Goal: Task Accomplishment & Management: Use online tool/utility

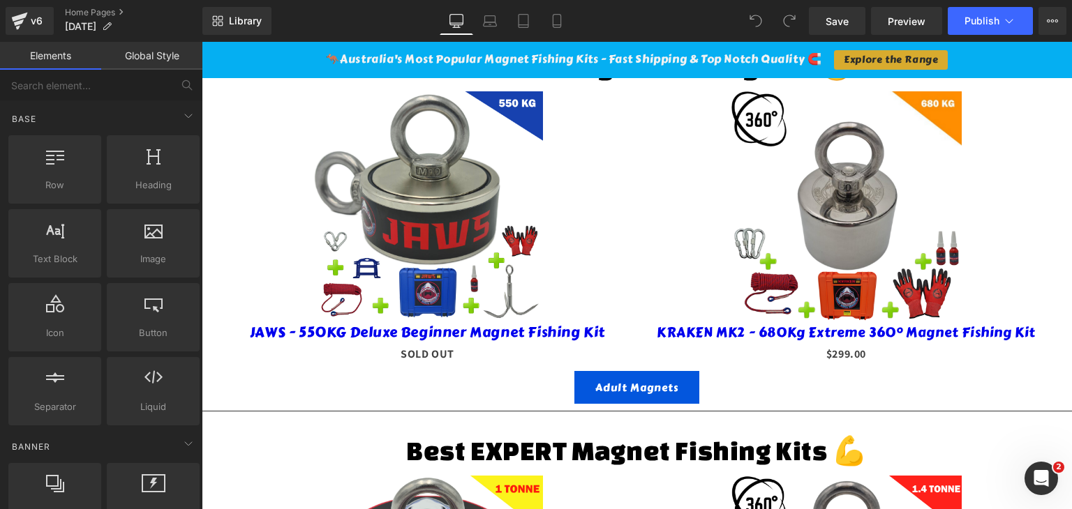
scroll to position [698, 0]
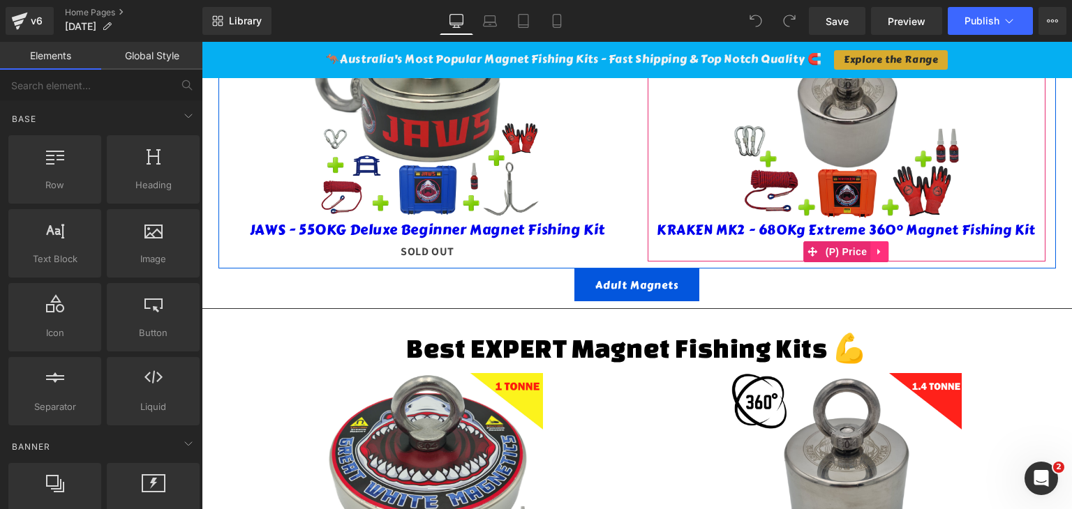
click at [877, 249] on icon at bounding box center [878, 252] width 3 height 6
click at [865, 247] on icon at bounding box center [870, 252] width 10 height 10
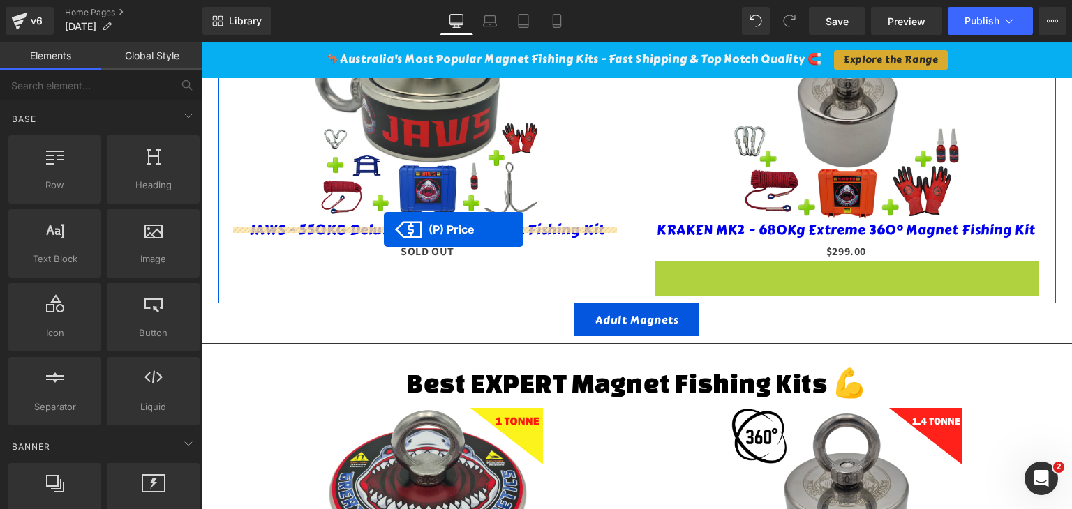
drag, startPoint x: 803, startPoint y: 257, endPoint x: 384, endPoint y: 230, distance: 420.2
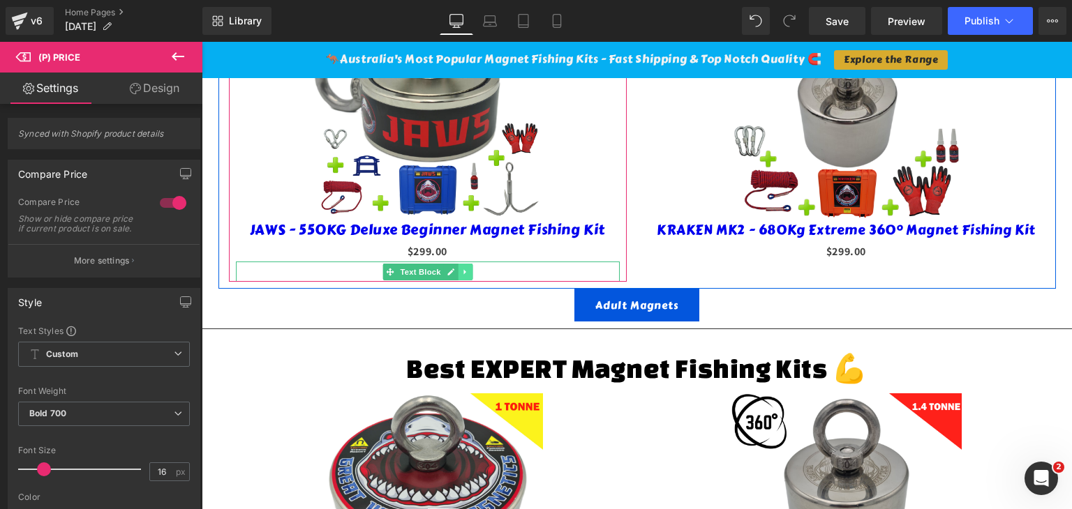
click at [461, 268] on icon at bounding box center [465, 272] width 8 height 8
click at [468, 268] on icon at bounding box center [472, 272] width 8 height 8
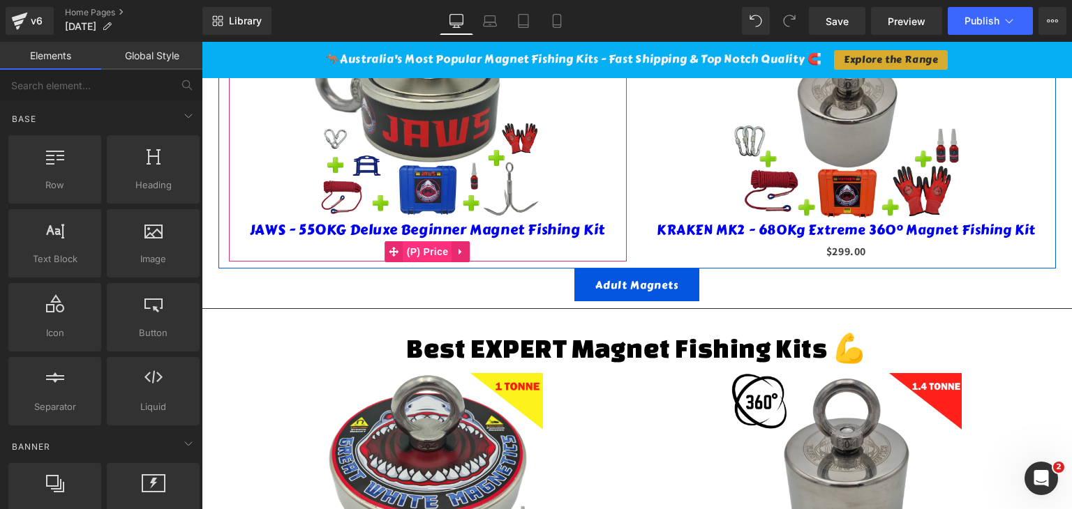
click at [421, 241] on span "(P) Price" at bounding box center [427, 251] width 49 height 21
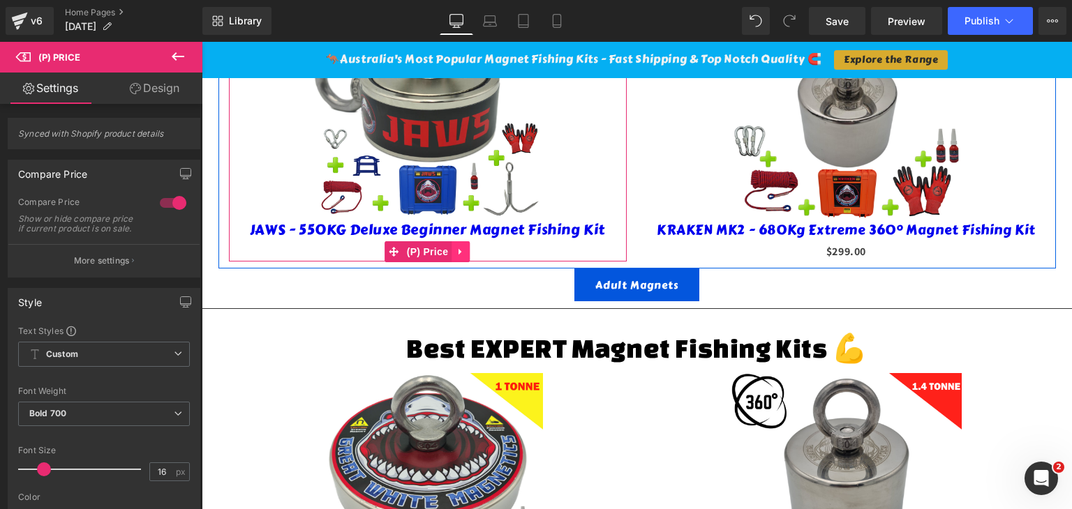
click at [458, 249] on icon at bounding box center [459, 252] width 3 height 6
click at [465, 247] on icon at bounding box center [470, 252] width 10 height 10
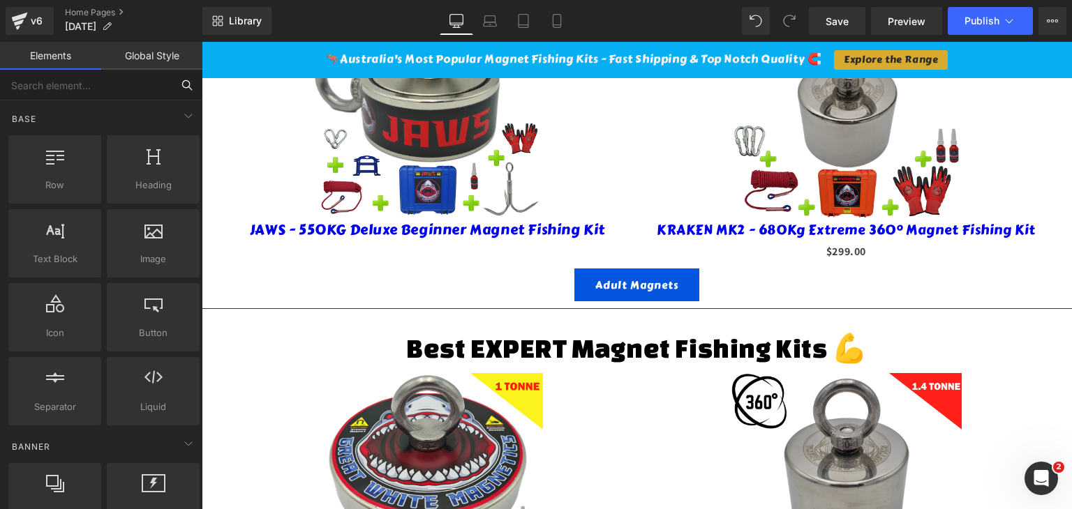
click at [59, 86] on input "text" at bounding box center [86, 85] width 172 height 31
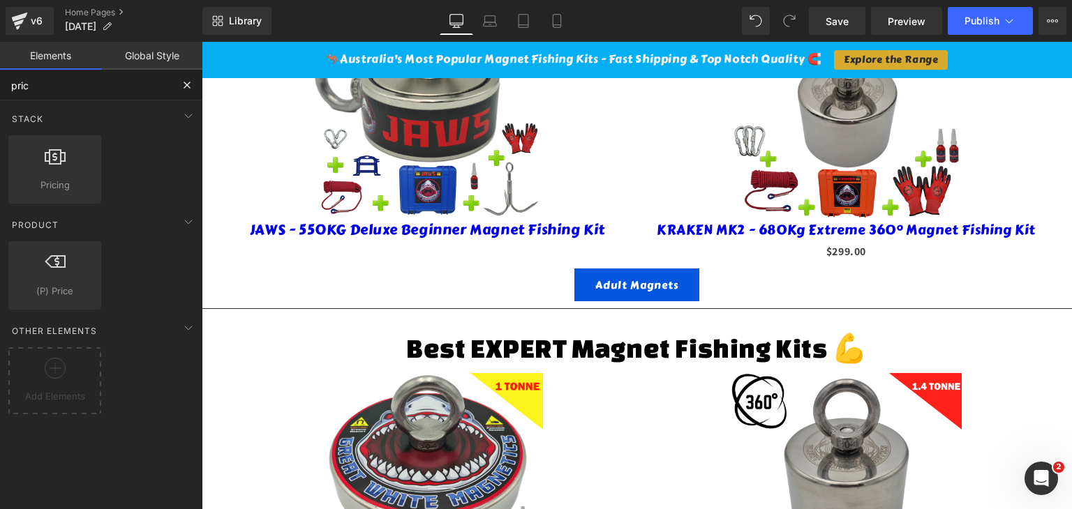
type input "price"
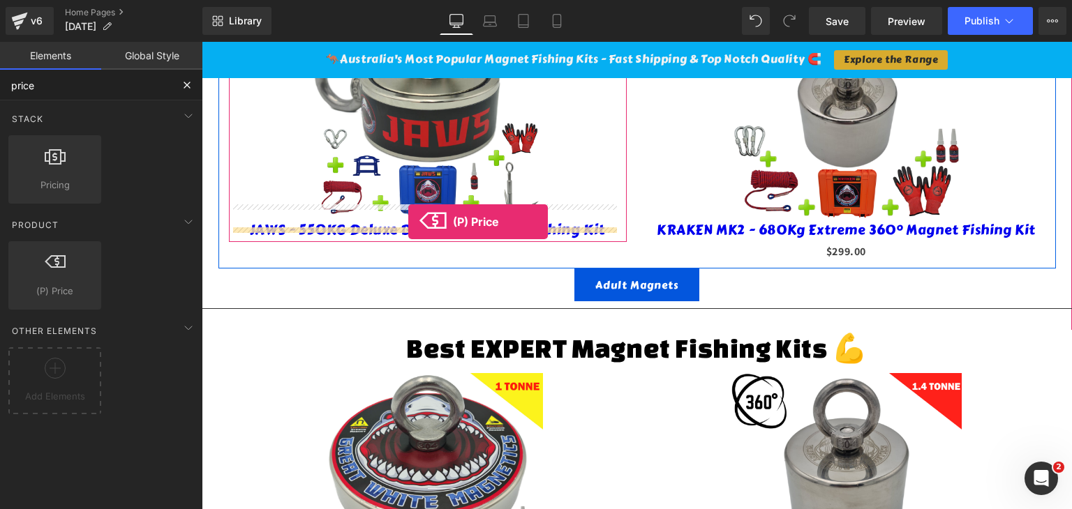
drag, startPoint x: 260, startPoint y: 338, endPoint x: 408, endPoint y: 222, distance: 187.8
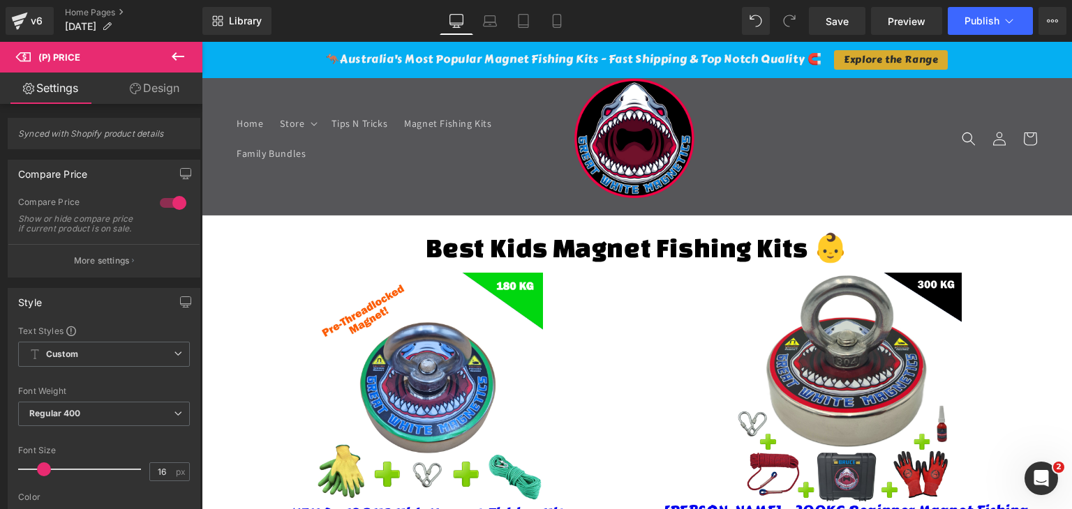
scroll to position [0, 0]
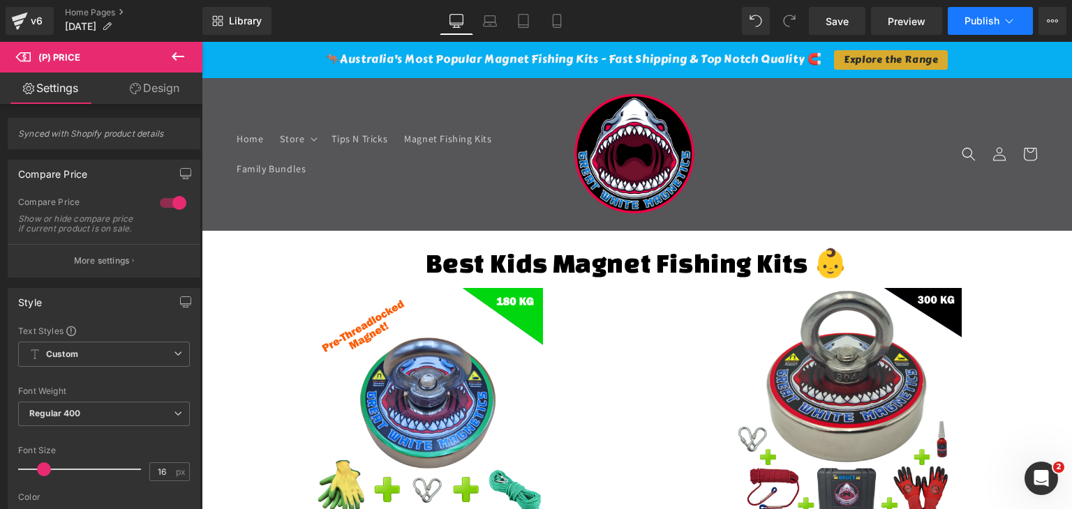
click at [986, 15] on span "Publish" at bounding box center [981, 20] width 35 height 11
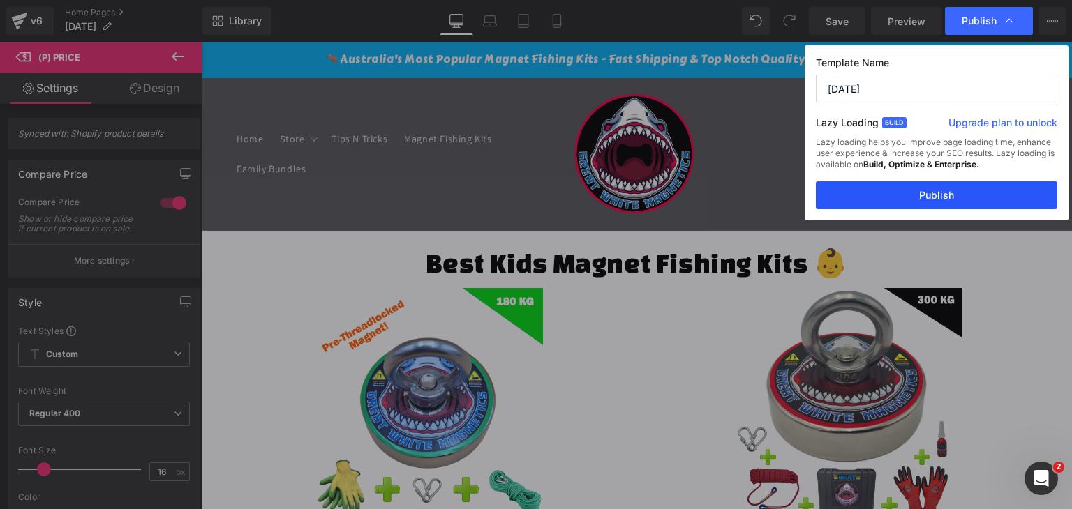
click at [954, 193] on button "Publish" at bounding box center [936, 195] width 241 height 28
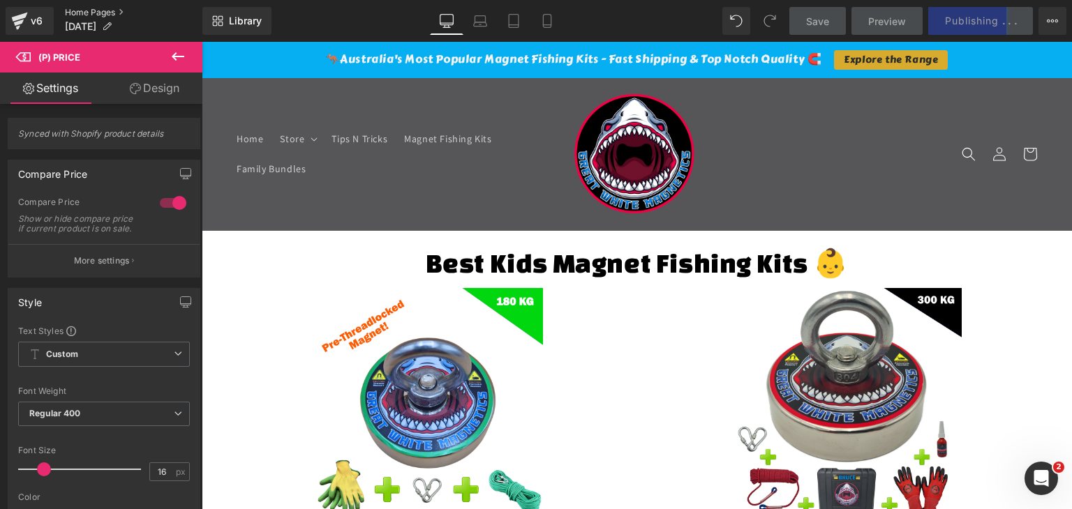
click at [105, 10] on link "Home Pages" at bounding box center [133, 12] width 137 height 11
